Goal: Task Accomplishment & Management: Manage account settings

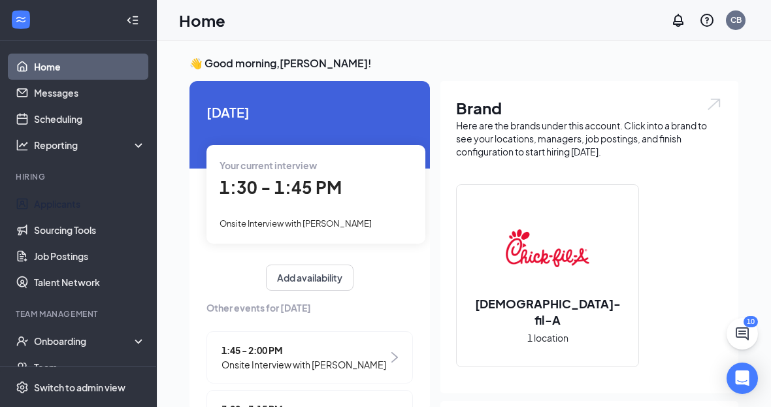
click at [79, 210] on link "Applicants" at bounding box center [90, 204] width 112 height 26
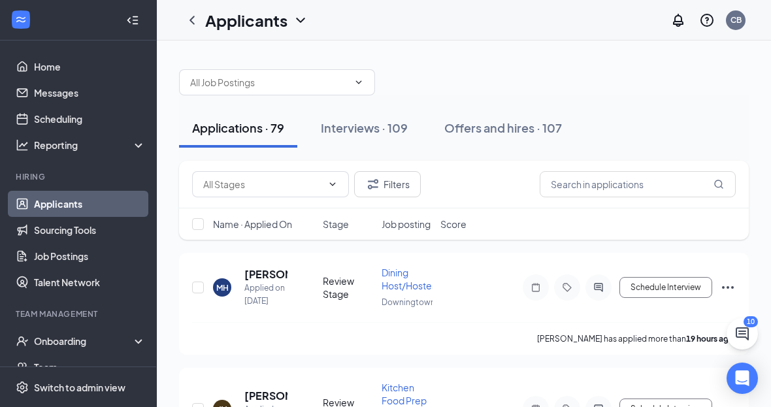
click at [365, 133] on div "Interviews · 109" at bounding box center [364, 128] width 87 height 16
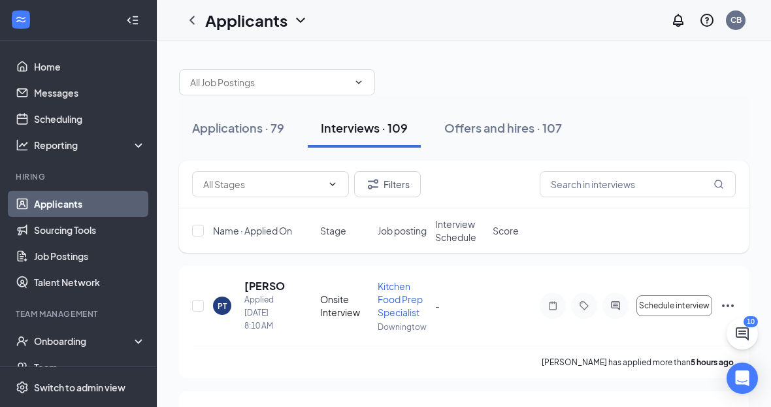
click at [141, 10] on div at bounding box center [133, 20] width 26 height 26
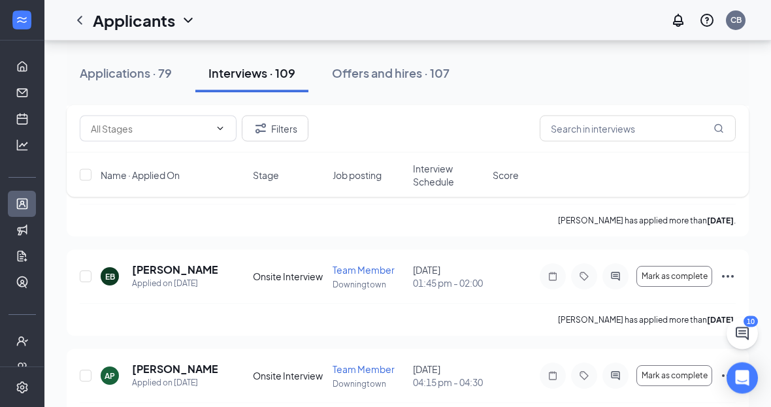
scroll to position [736, 0]
click at [174, 274] on h5 "[PERSON_NAME]" at bounding box center [175, 270] width 86 height 14
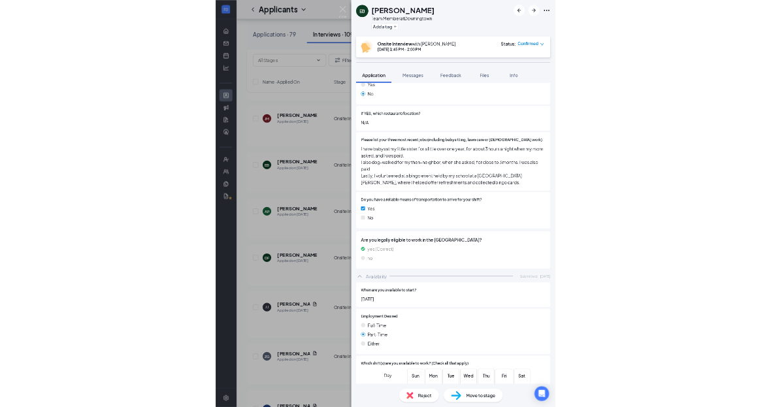
scroll to position [900, 0]
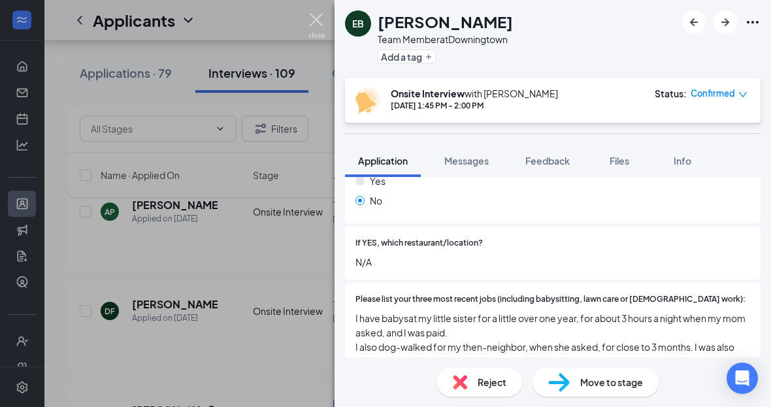
click at [323, 13] on img at bounding box center [316, 25] width 16 height 25
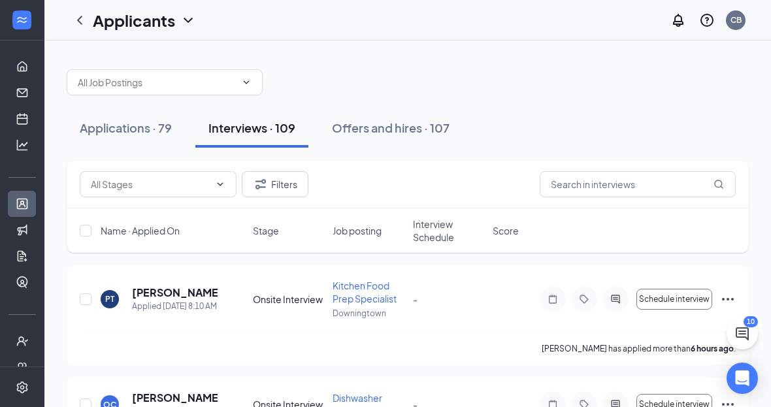
click at [431, 222] on span "Interview Schedule" at bounding box center [449, 231] width 72 height 26
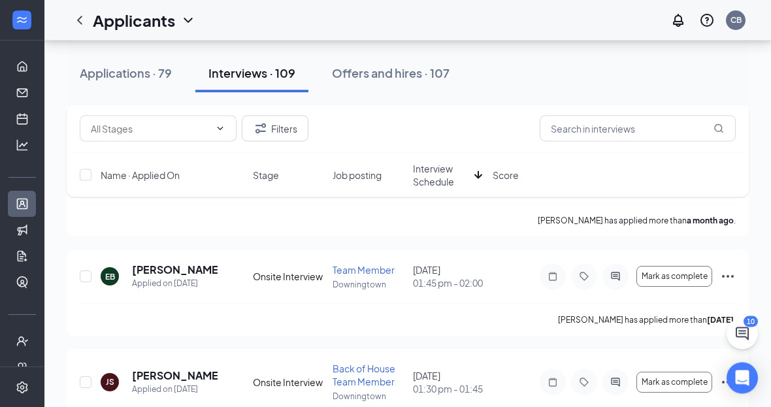
scroll to position [1606, 0]
click at [155, 383] on h5 "[PERSON_NAME]" at bounding box center [175, 375] width 86 height 14
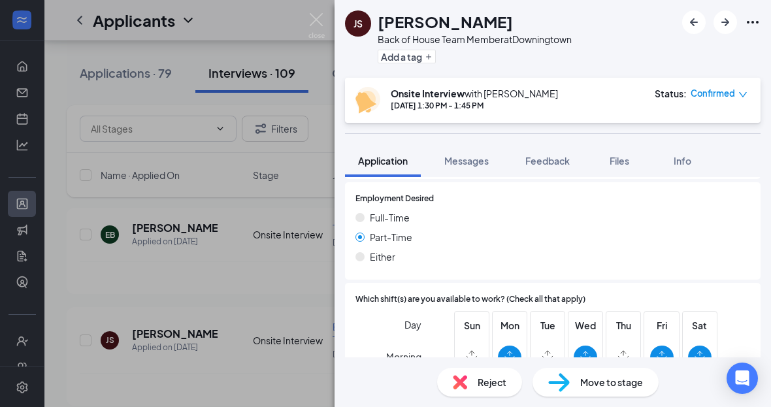
scroll to position [869, 0]
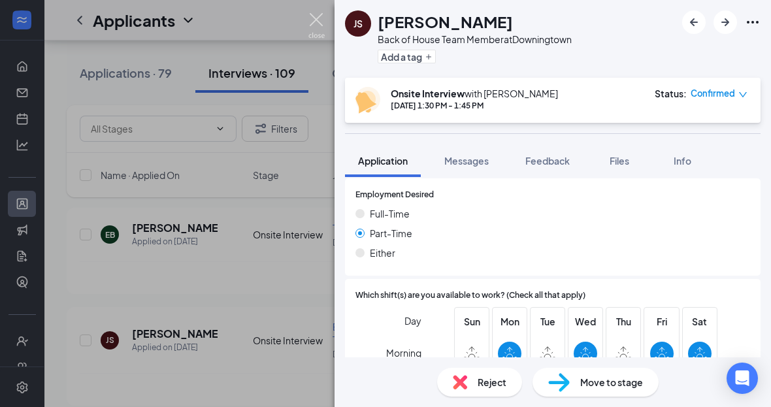
click at [321, 14] on img at bounding box center [316, 25] width 16 height 25
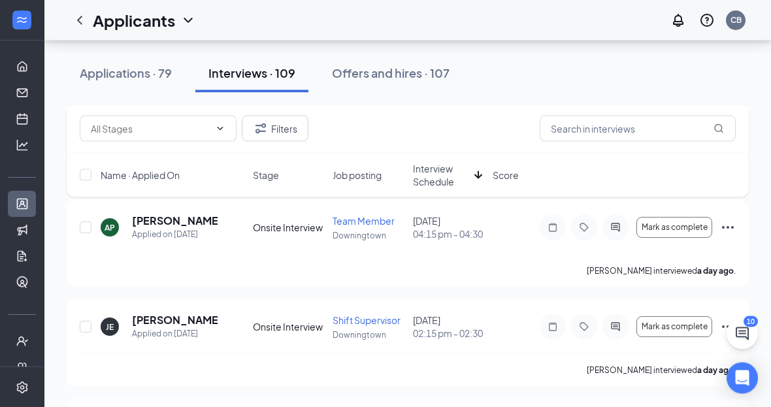
scroll to position [1866, 0]
